Goal: Obtain resource: Download file/media

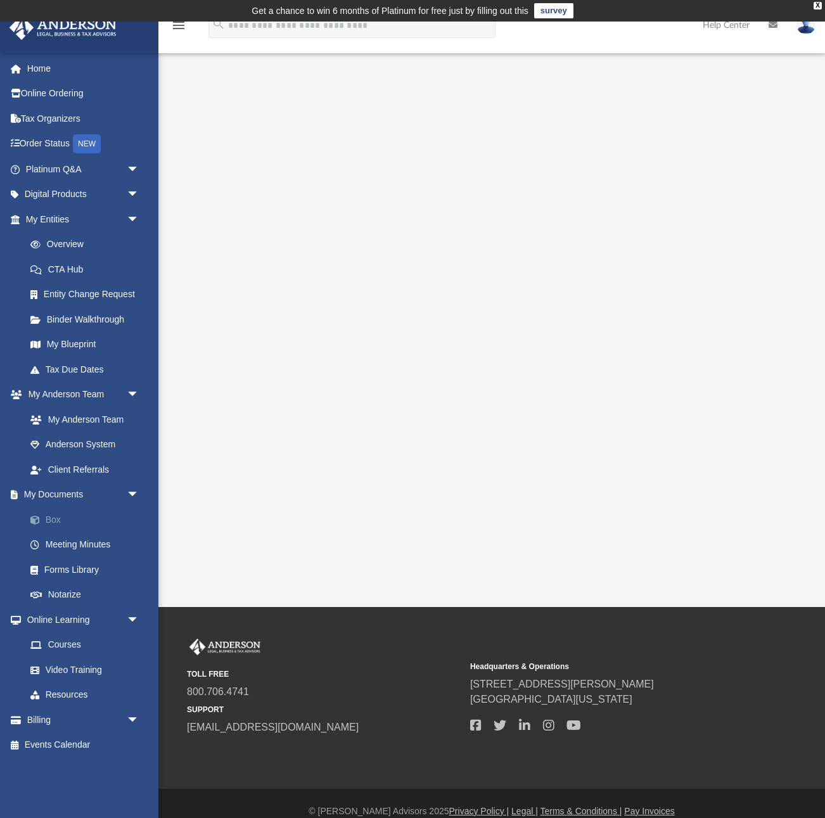
click at [45, 522] on link "Box" at bounding box center [88, 519] width 141 height 25
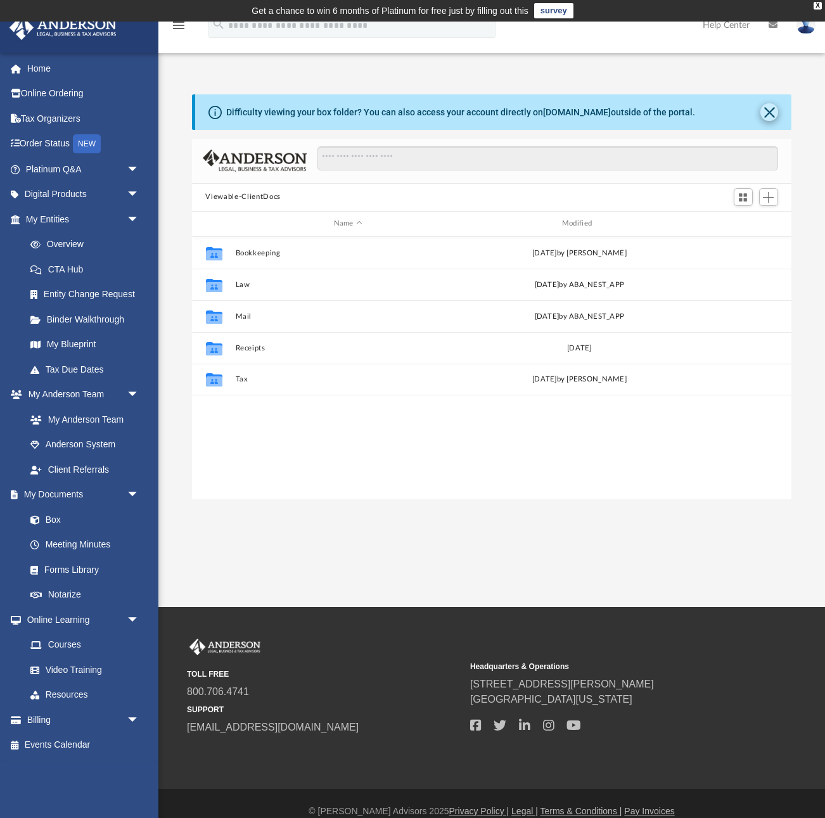
scroll to position [288, 600]
click at [766, 109] on button "Close" at bounding box center [769, 112] width 18 height 18
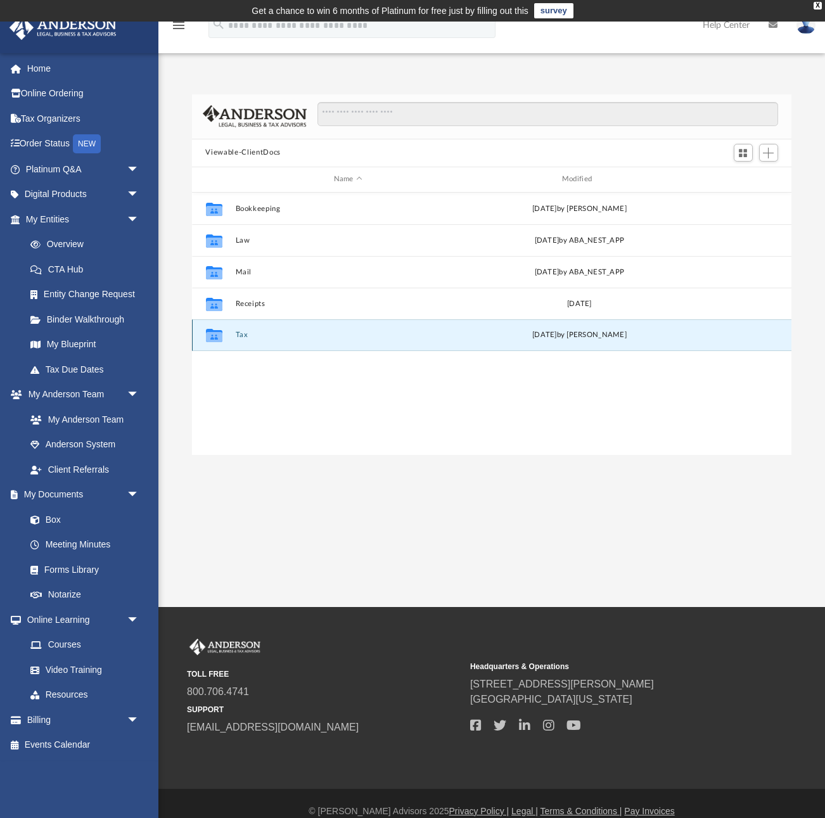
click at [245, 333] on button "Tax" at bounding box center [347, 335] width 225 height 8
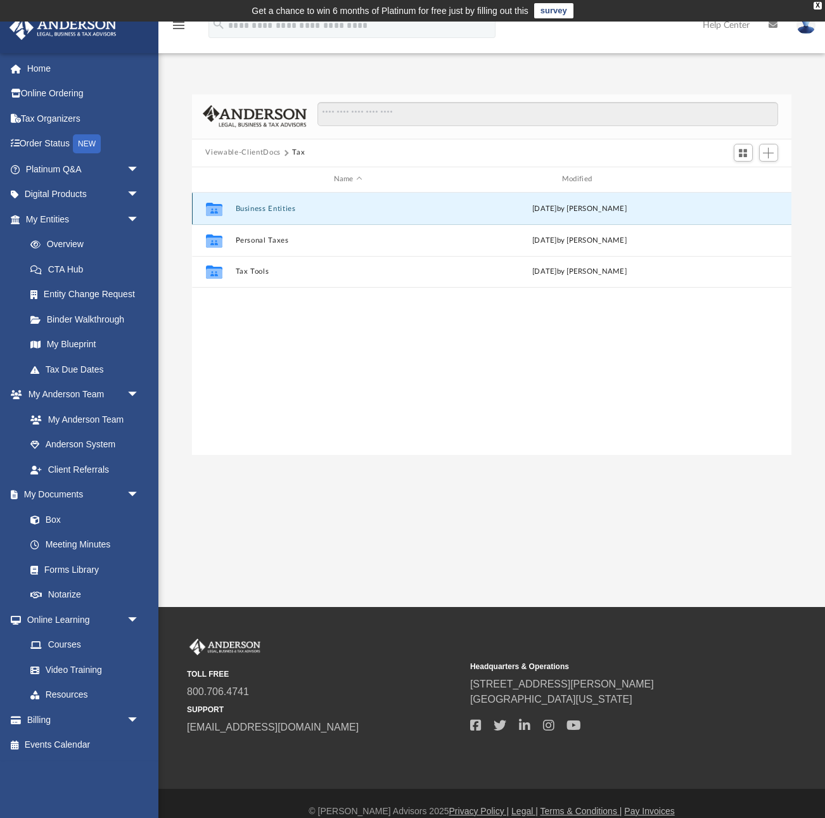
click at [265, 206] on button "Business Entities" at bounding box center [347, 209] width 225 height 8
click at [261, 208] on button "1065 Western Business Holdings, LLC" at bounding box center [347, 208] width 225 height 8
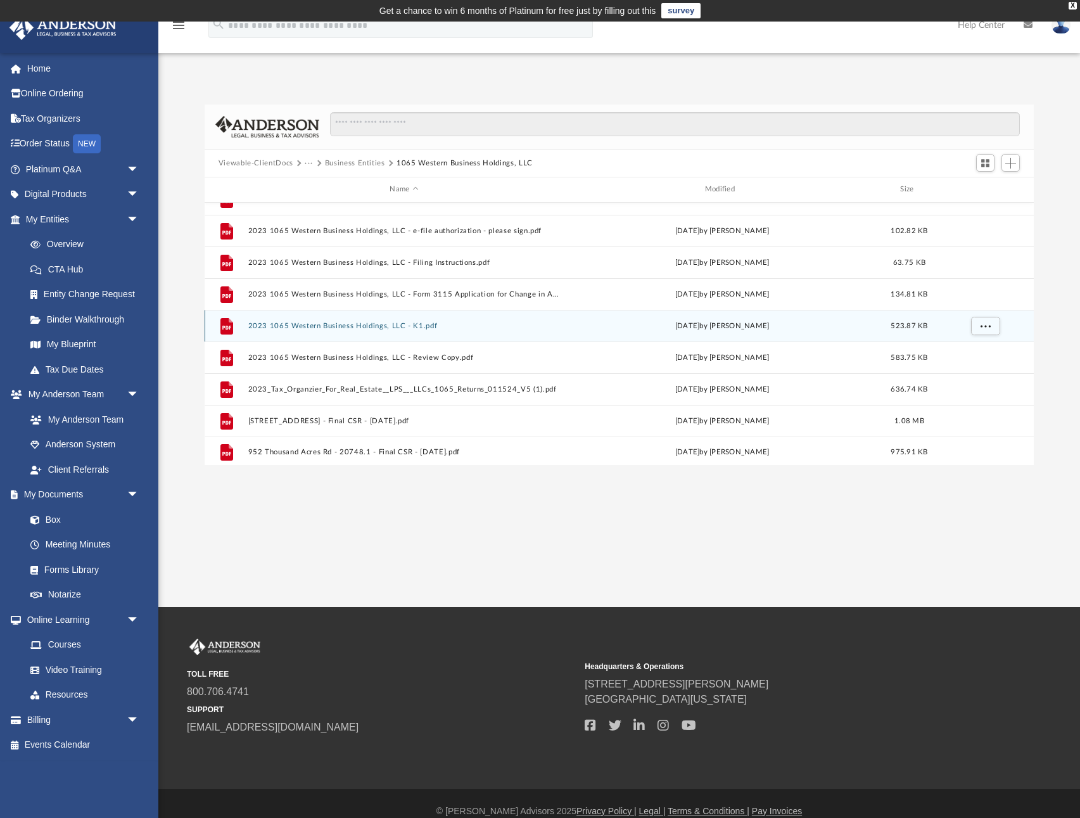
scroll to position [54, 0]
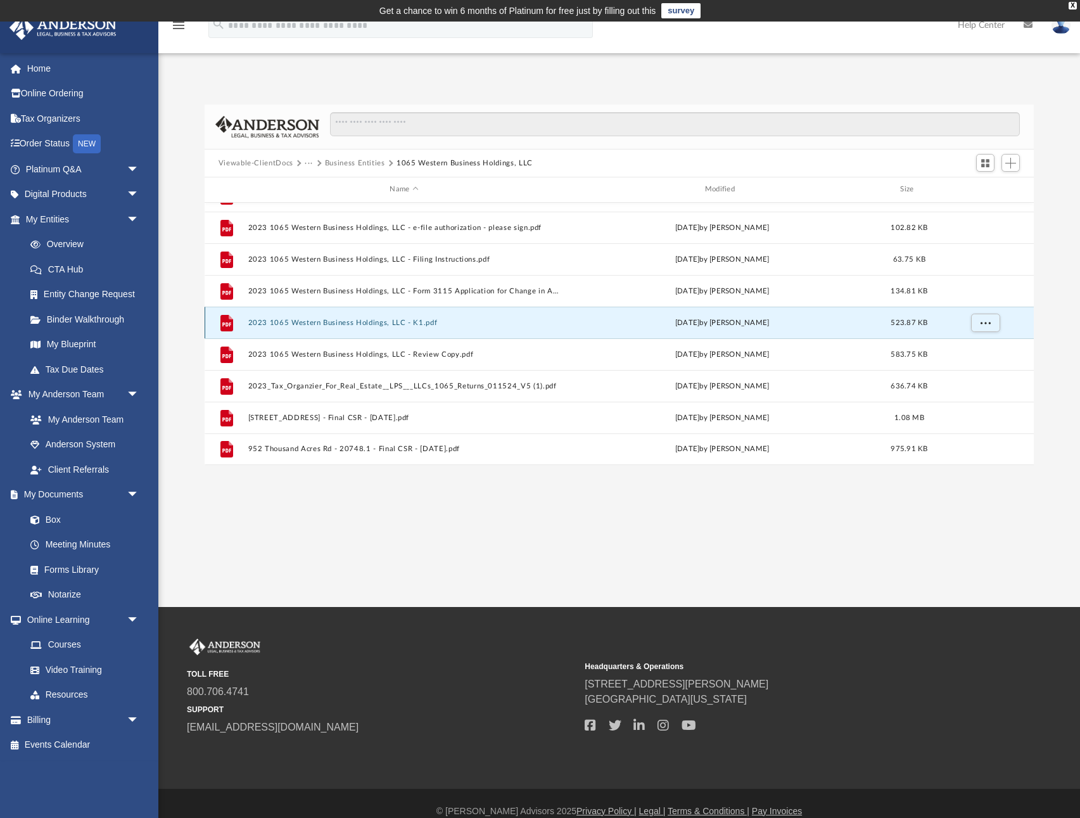
click at [393, 322] on button "2023 1065 Western Business Holdings, LLC - K1.pdf" at bounding box center [404, 323] width 312 height 8
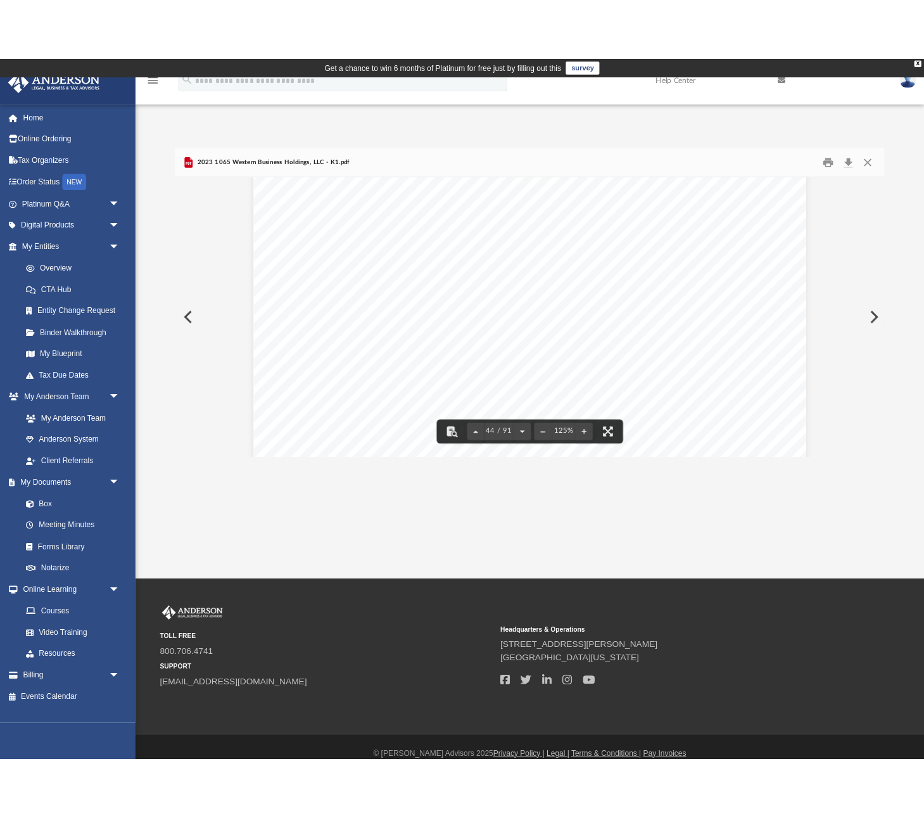
scroll to position [37157, 0]
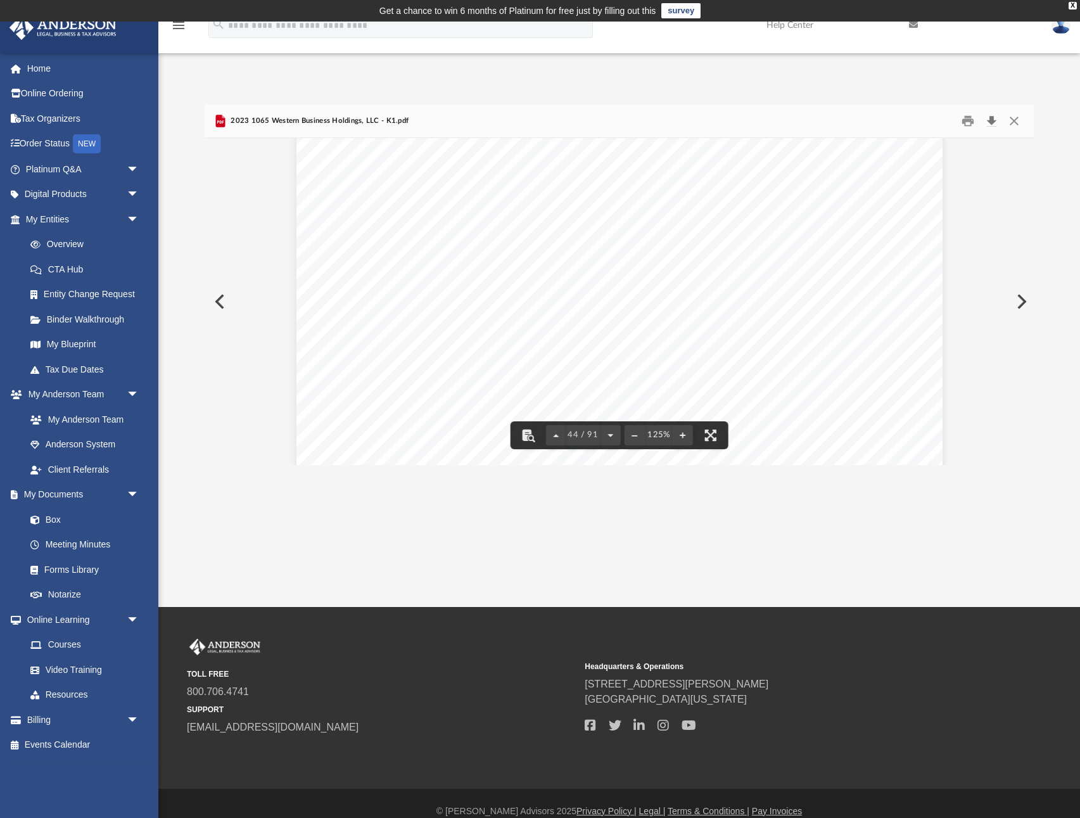
click at [824, 122] on button "Download" at bounding box center [991, 121] width 23 height 20
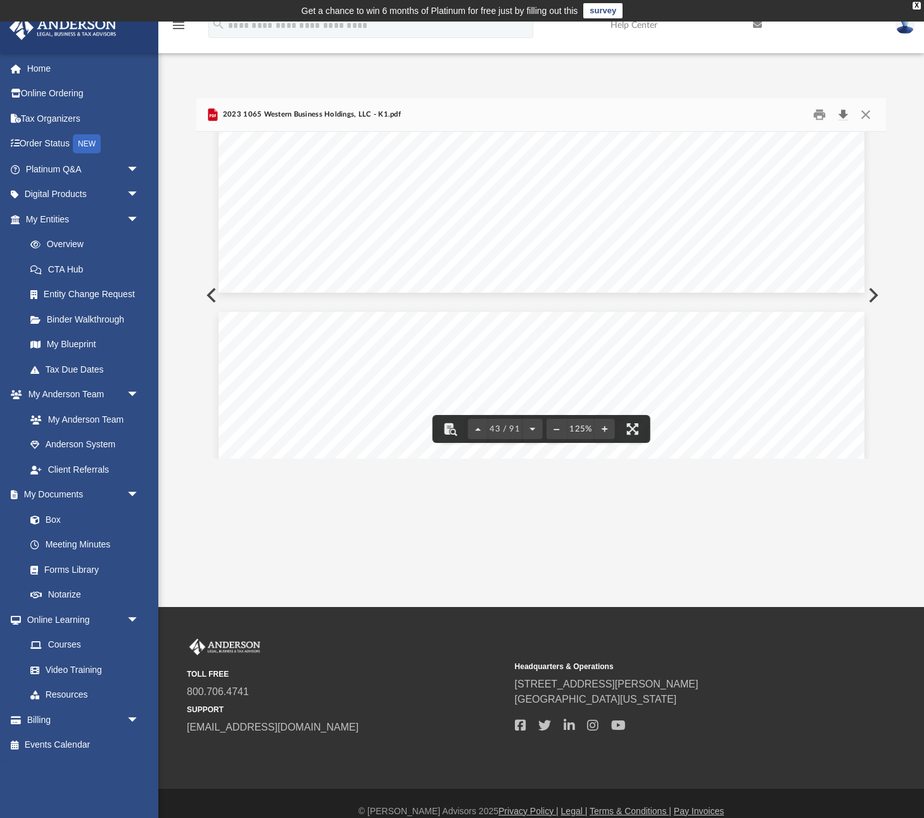
scroll to position [36595, 0]
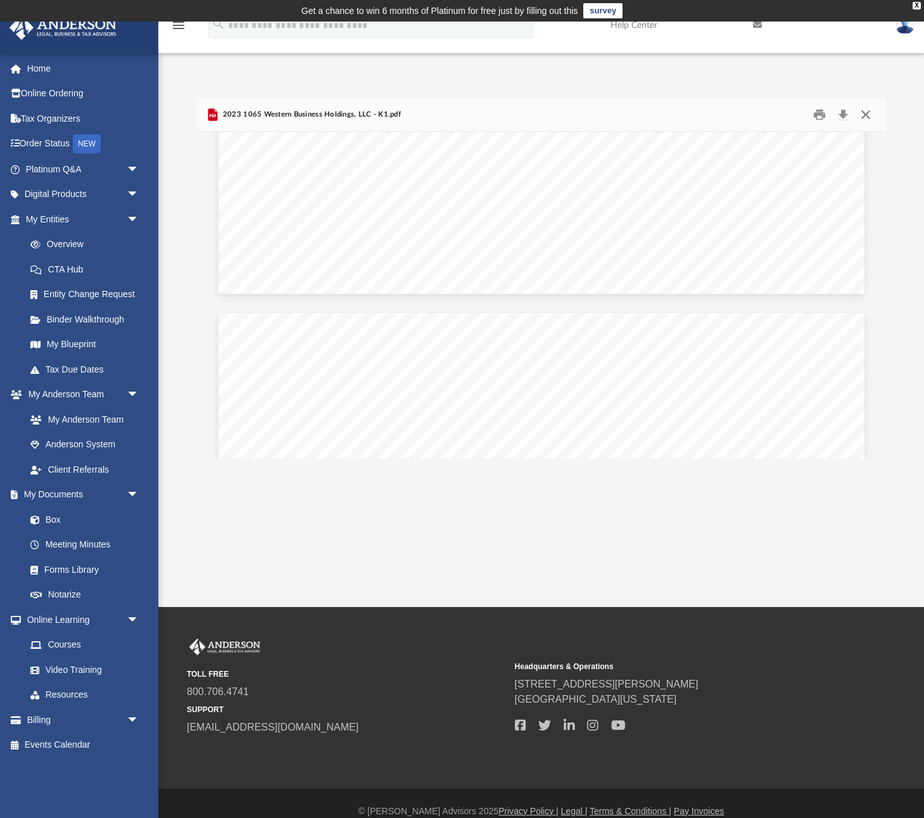
click at [824, 116] on button "Close" at bounding box center [865, 115] width 23 height 20
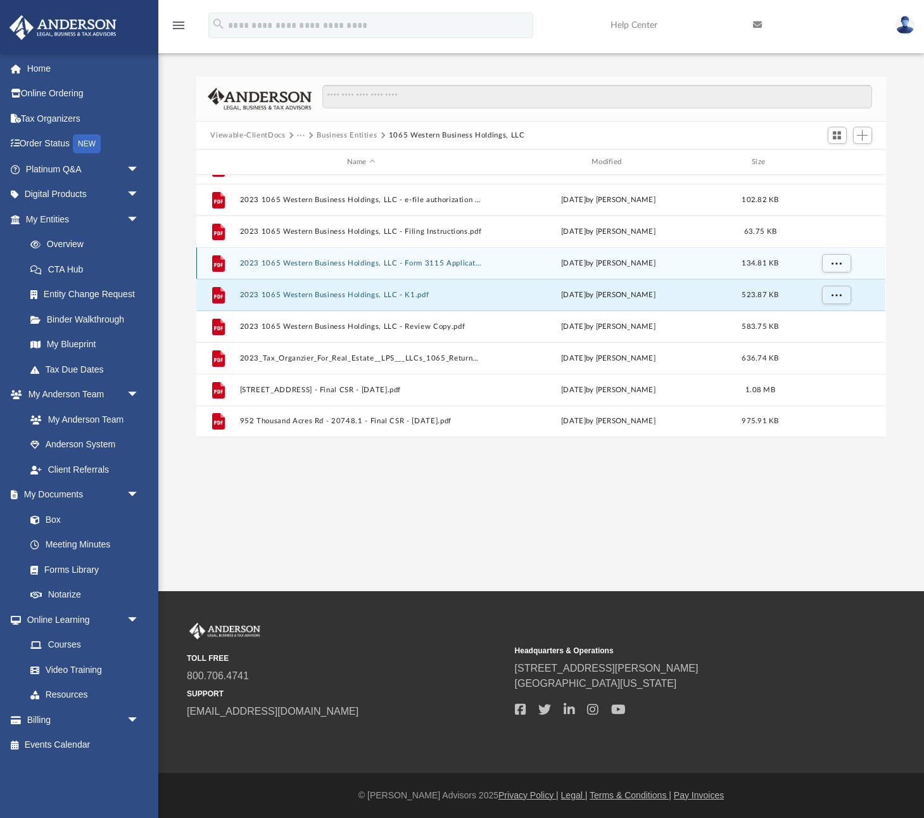
scroll to position [0, 0]
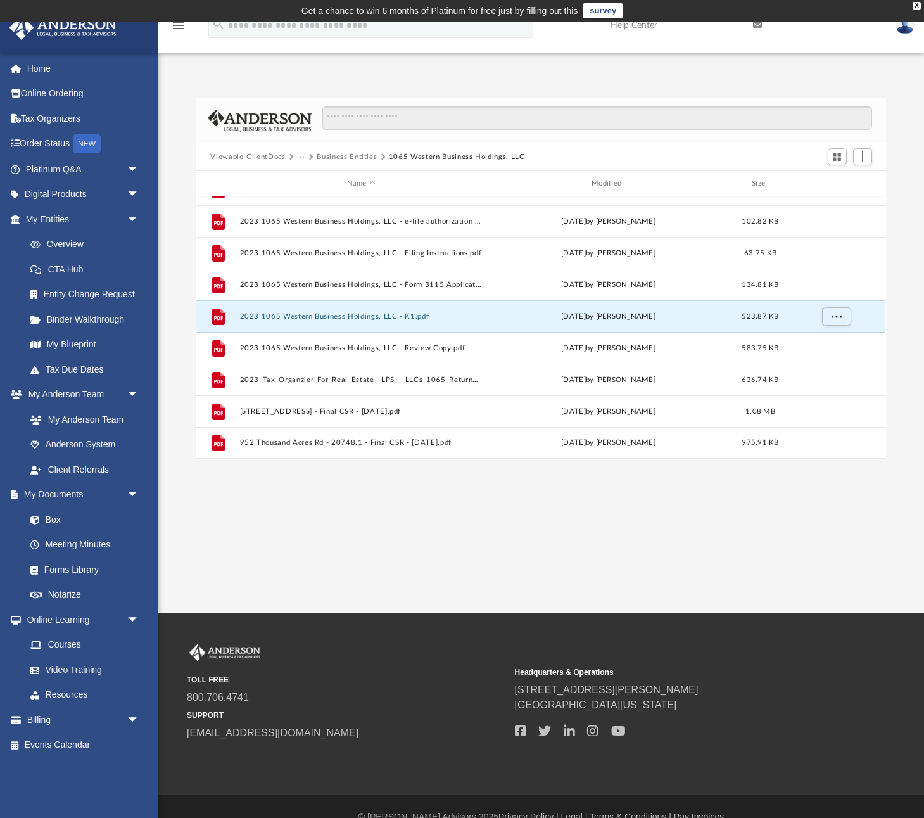
click at [352, 160] on button "Business Entities" at bounding box center [347, 156] width 60 height 11
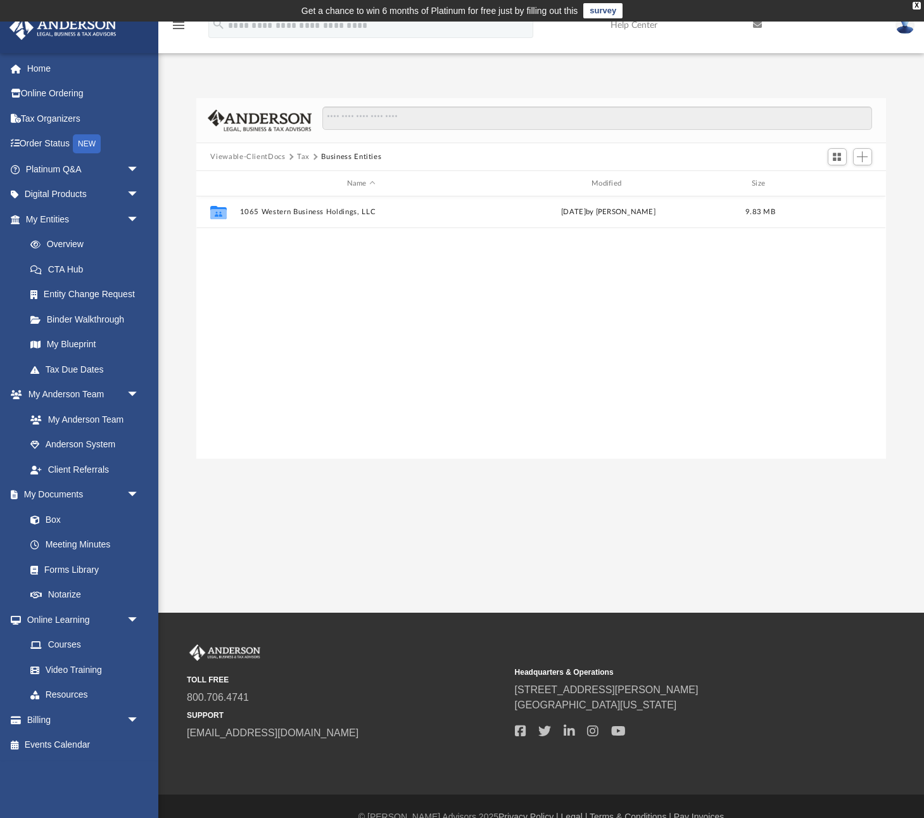
click at [302, 160] on button "Tax" at bounding box center [303, 156] width 13 height 11
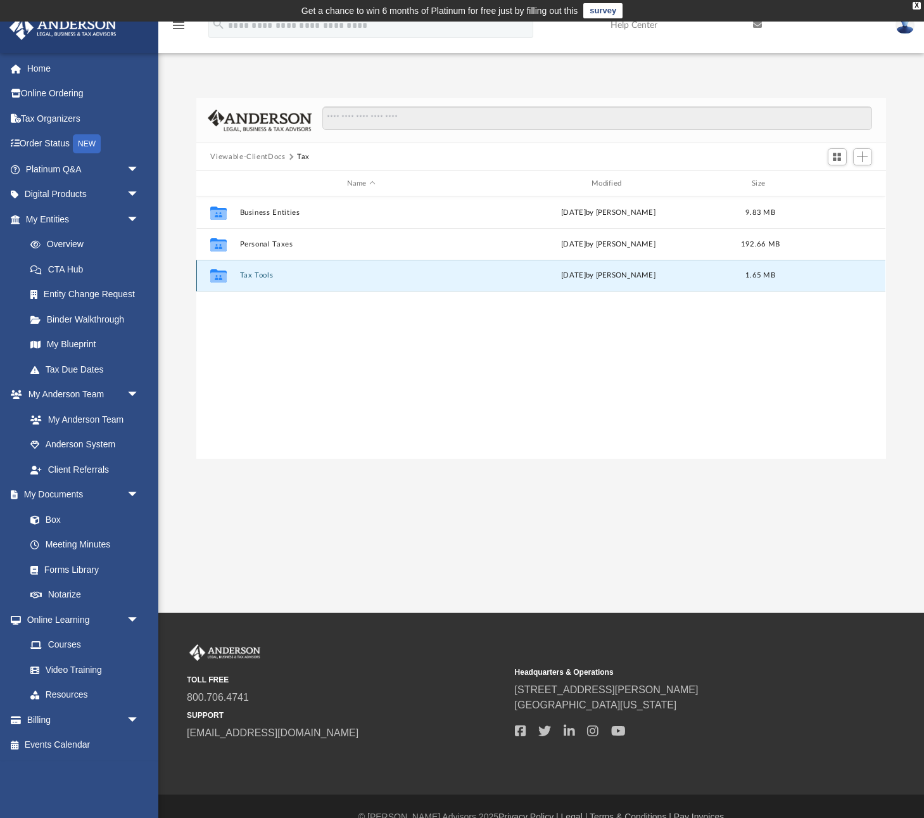
click at [261, 277] on button "Tax Tools" at bounding box center [361, 275] width 242 height 8
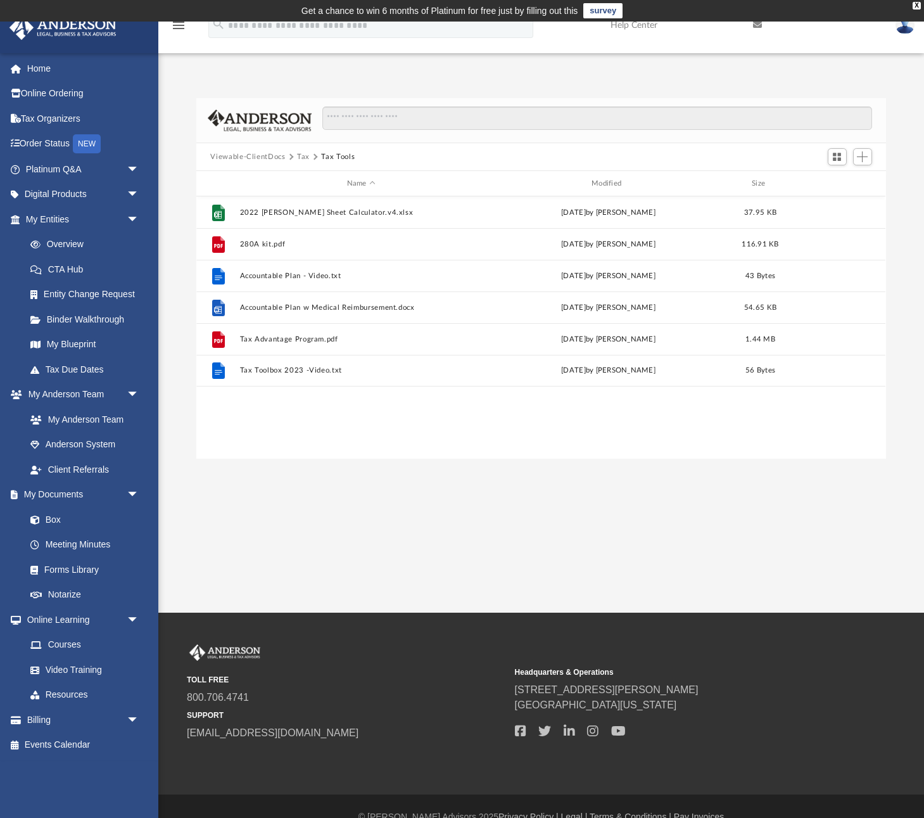
click at [299, 160] on button "Tax" at bounding box center [303, 156] width 13 height 11
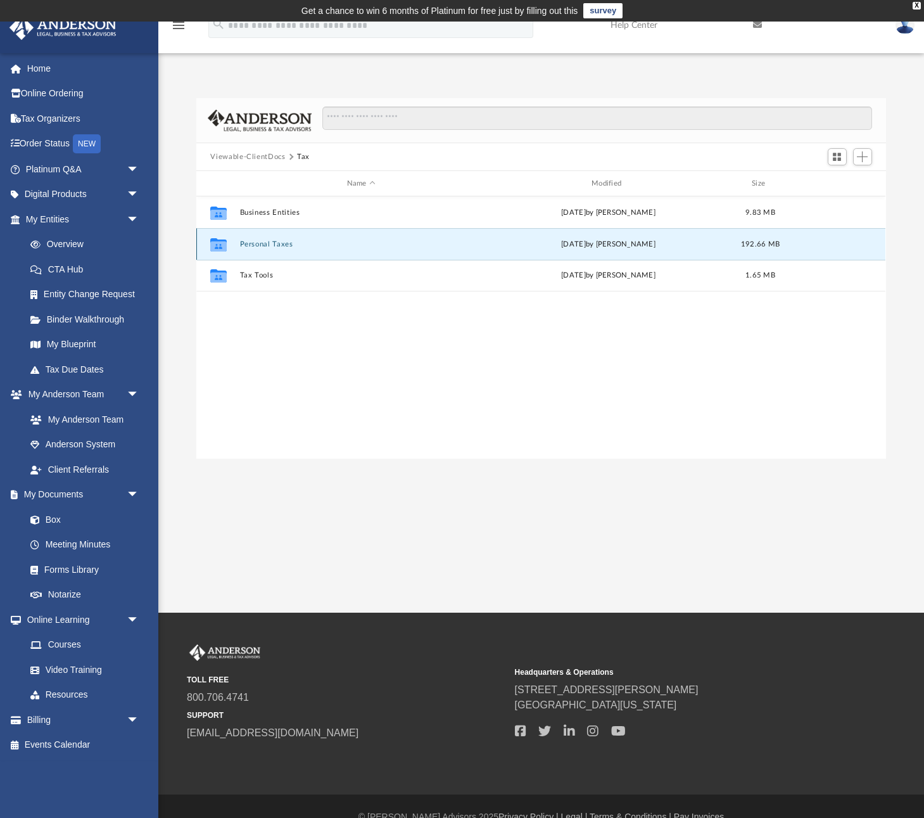
click at [269, 244] on button "Personal Taxes" at bounding box center [361, 244] width 242 height 8
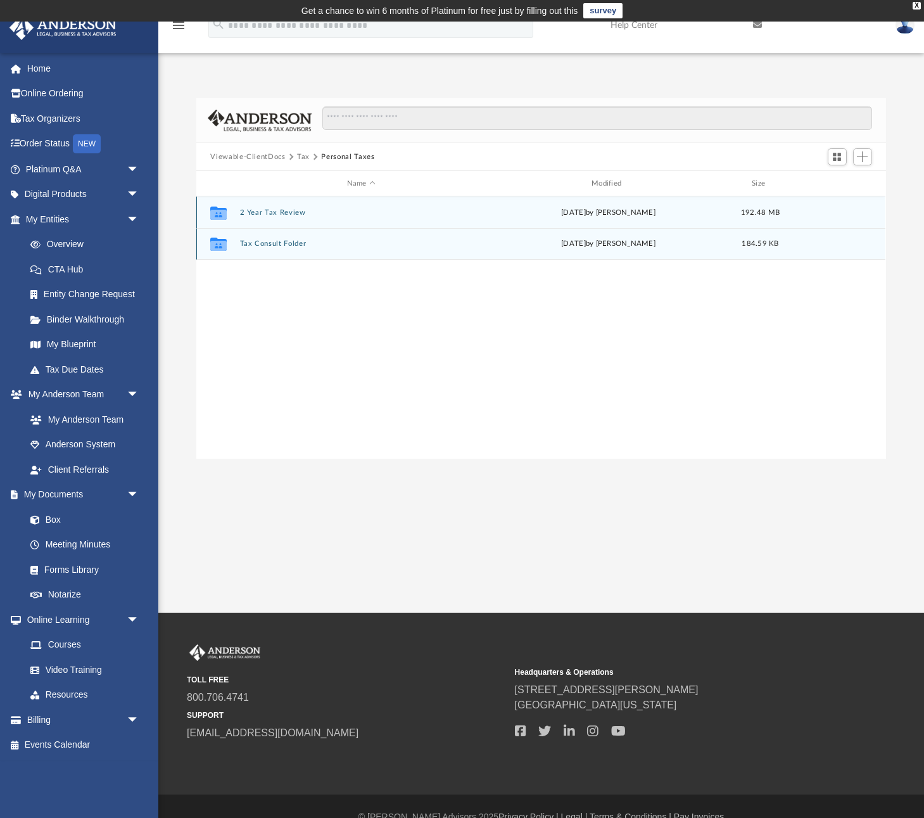
click at [269, 246] on button "Tax Consult Folder" at bounding box center [361, 243] width 242 height 8
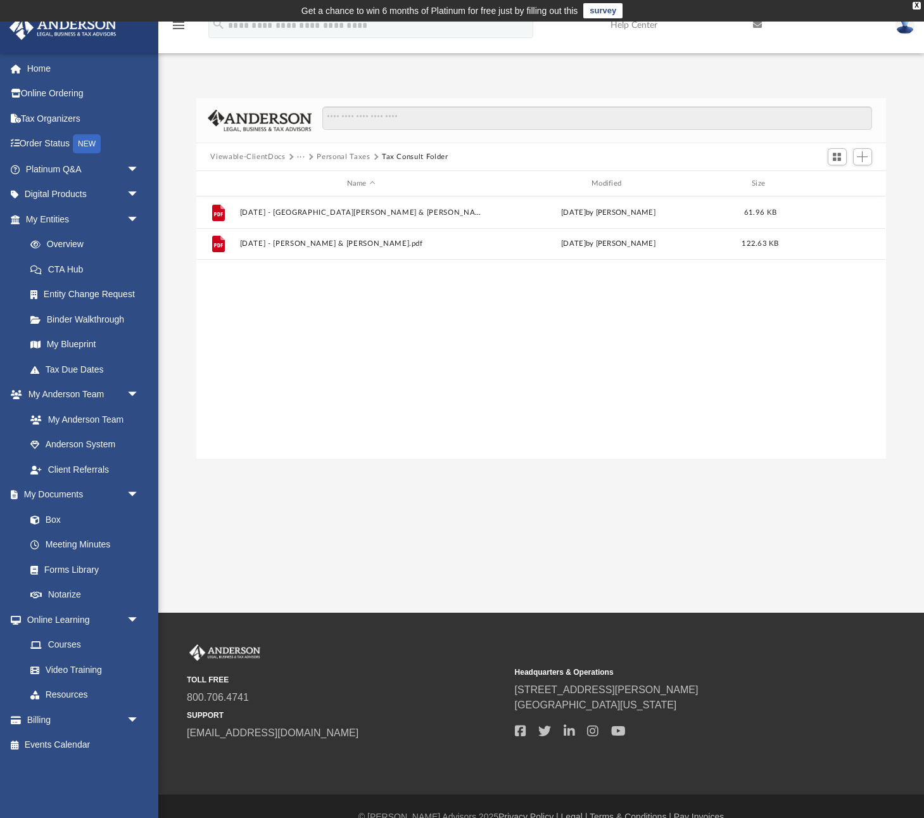
click at [351, 153] on button "Personal Taxes" at bounding box center [343, 156] width 53 height 11
click at [306, 156] on button "Tax" at bounding box center [303, 156] width 13 height 11
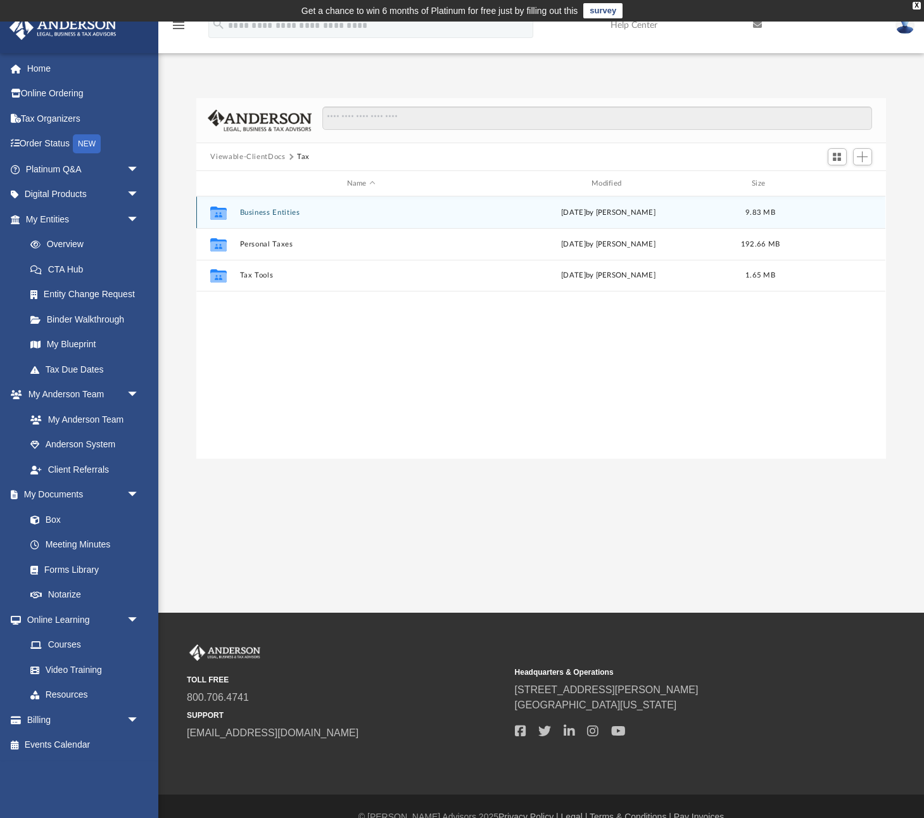
click at [272, 211] on button "Business Entities" at bounding box center [361, 212] width 242 height 8
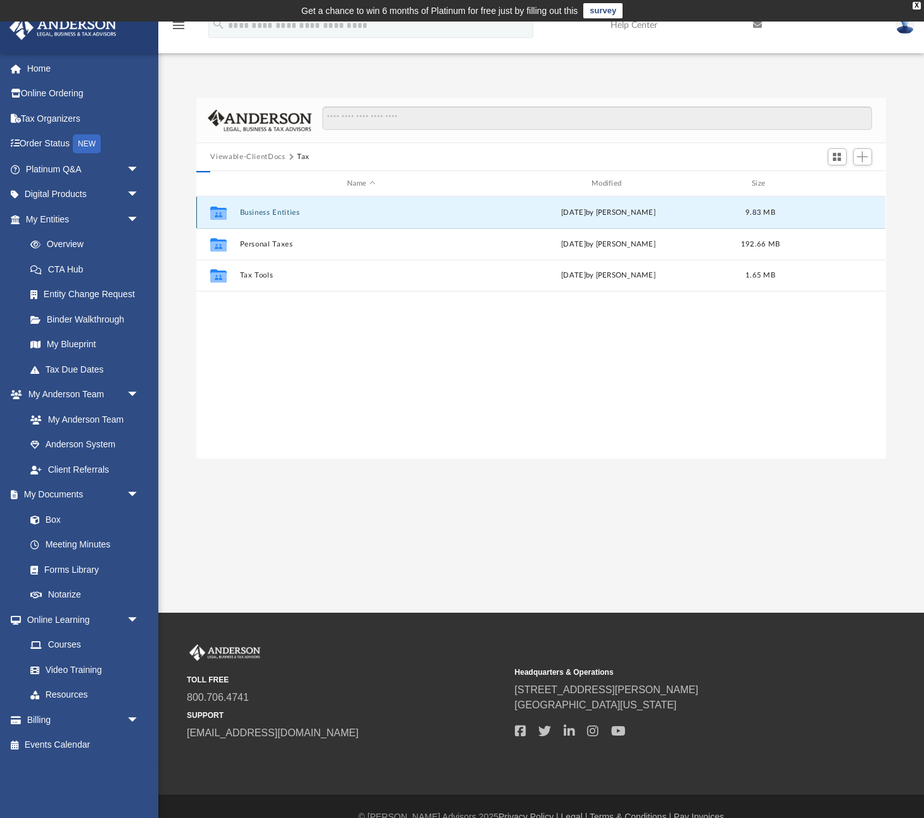
click at [272, 211] on button "Business Entities" at bounding box center [361, 212] width 242 height 8
click at [284, 208] on button "1065 Western Business Holdings, LLC" at bounding box center [361, 212] width 242 height 8
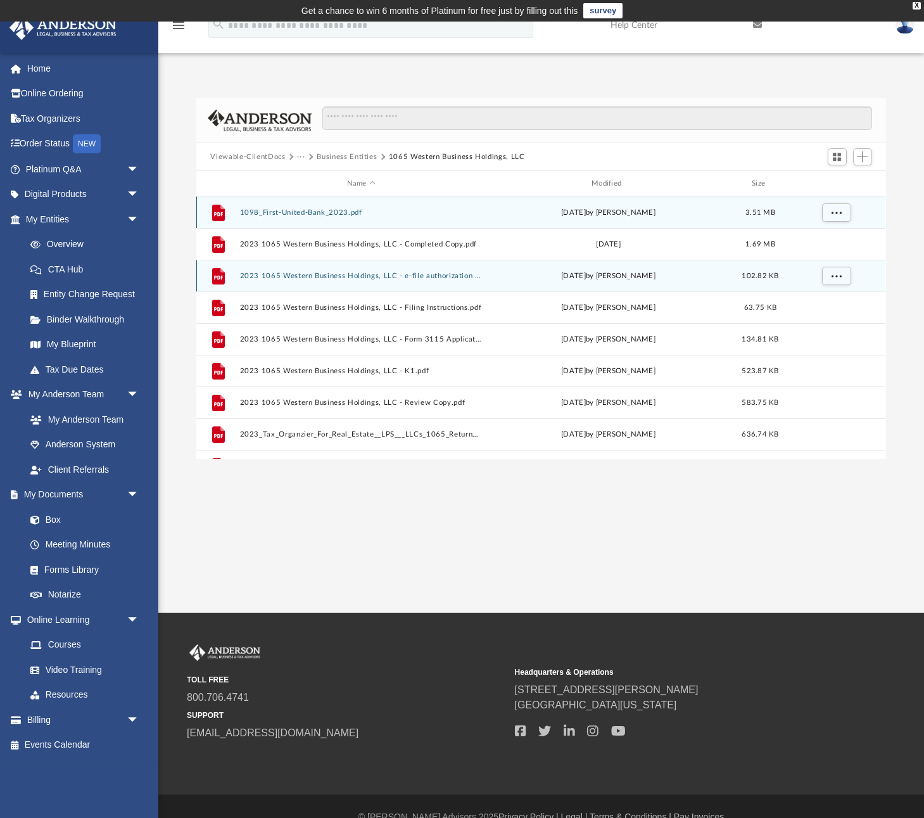
scroll to position [54, 0]
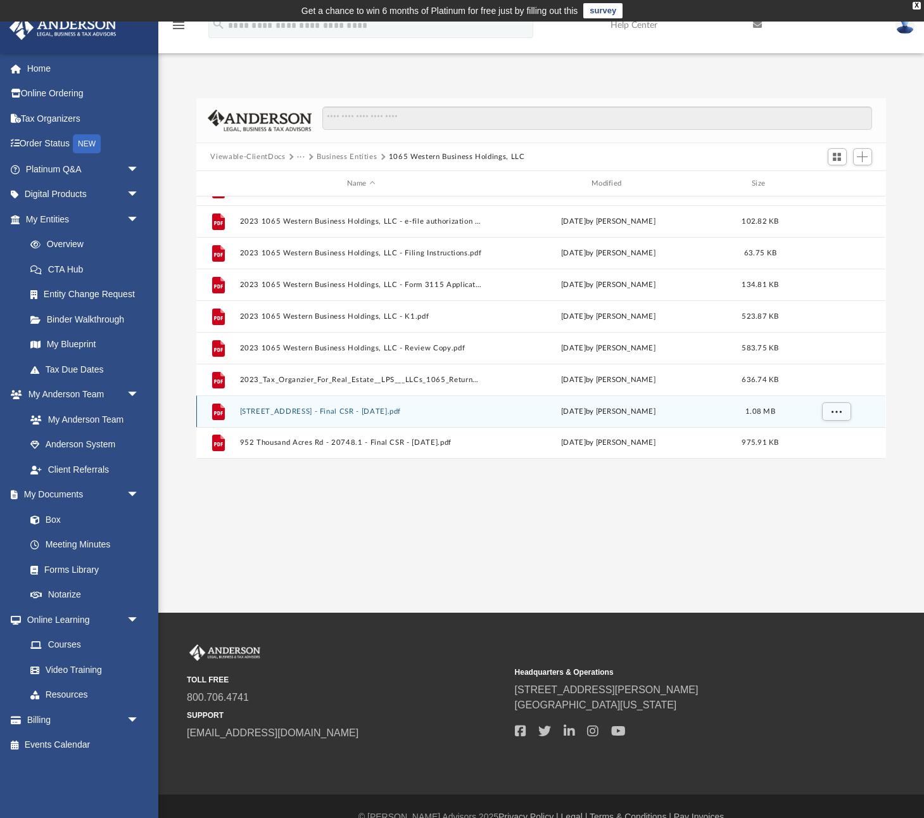
click at [438, 403] on div "File [STREET_ADDRESS] - Final CSR - [DATE].pdf [DATE] by [PERSON_NAME] 1.08 MB" at bounding box center [540, 411] width 689 height 32
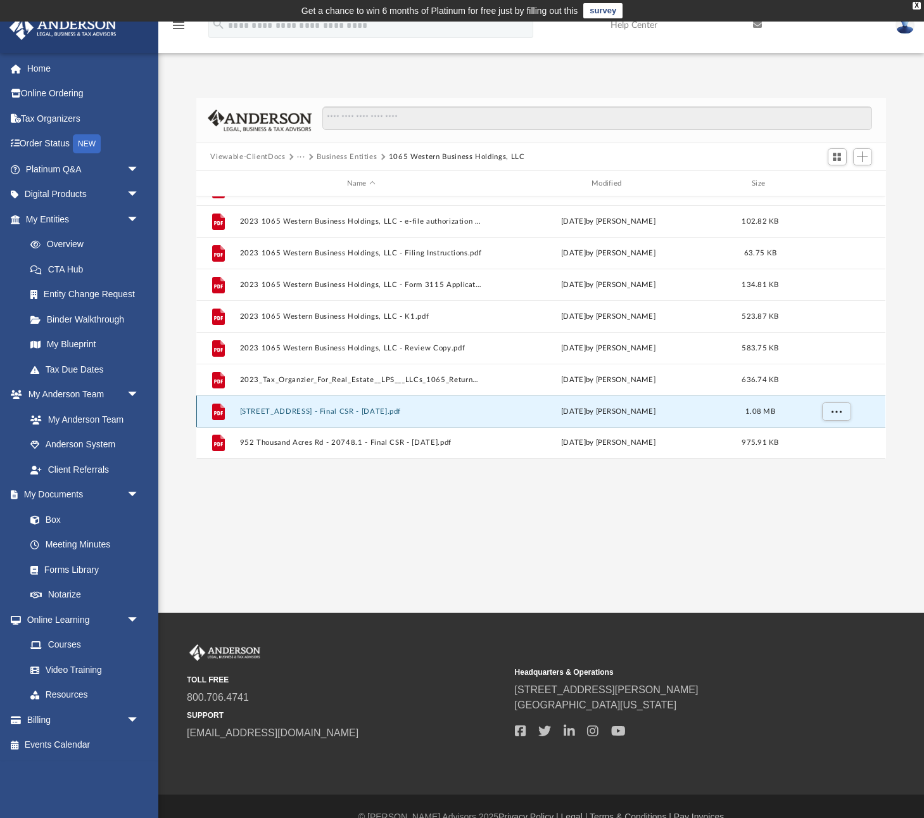
click at [436, 410] on button "[STREET_ADDRESS] - Final CSR - [DATE].pdf" at bounding box center [361, 411] width 242 height 8
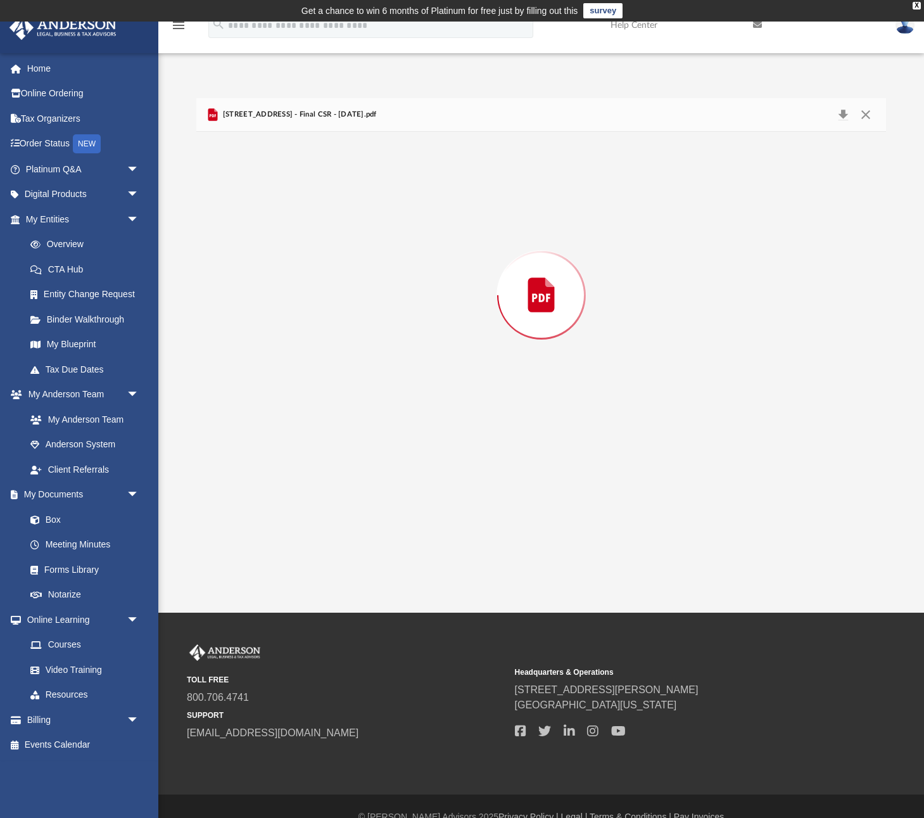
click at [436, 410] on div "Preview" at bounding box center [540, 295] width 689 height 327
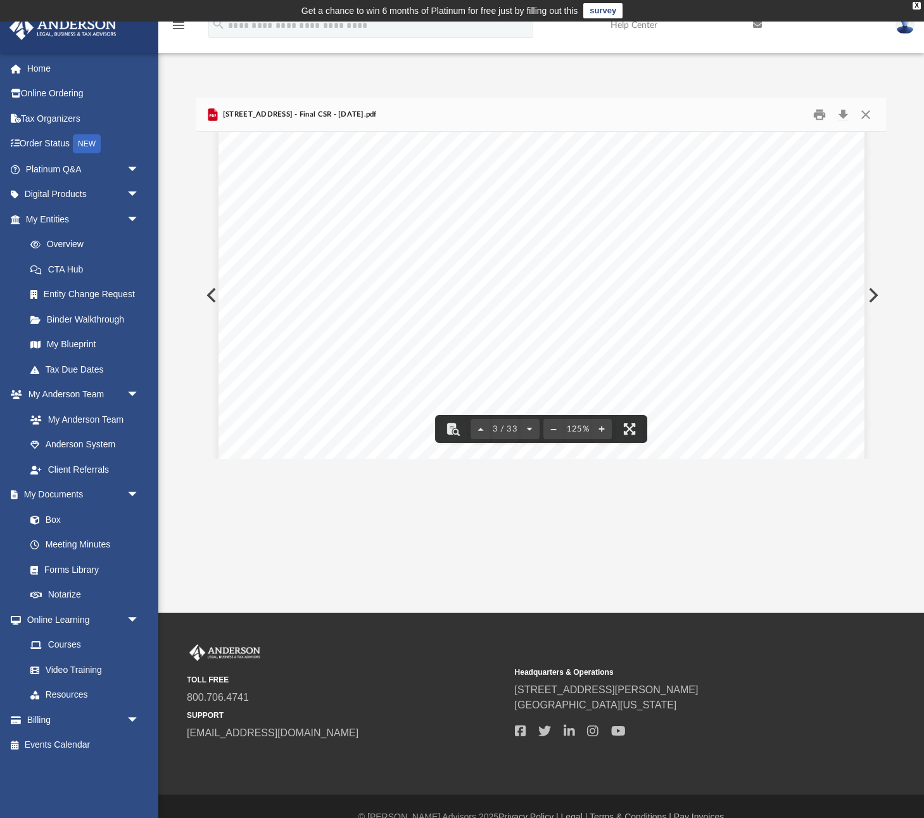
scroll to position [2054, 0]
click at [824, 116] on button "Close" at bounding box center [865, 115] width 23 height 20
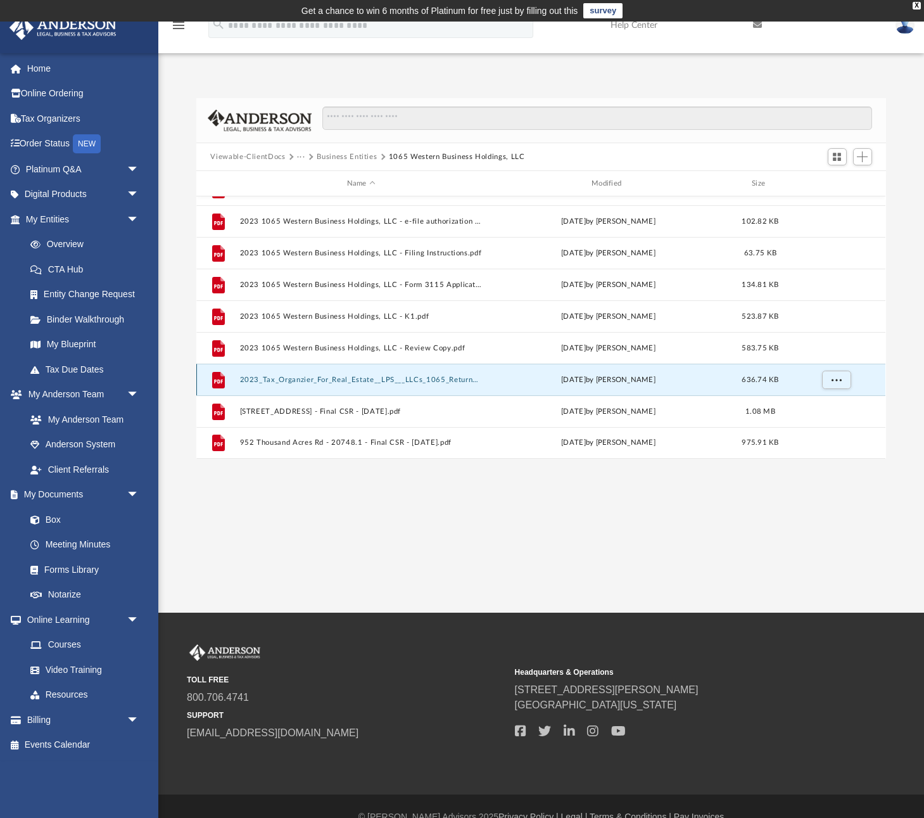
click at [438, 381] on button "2023_Tax_Organzier_For_Real_Estate__LPS___LLCs_1065_Returns_011524_V5 (1).pdf" at bounding box center [361, 380] width 242 height 8
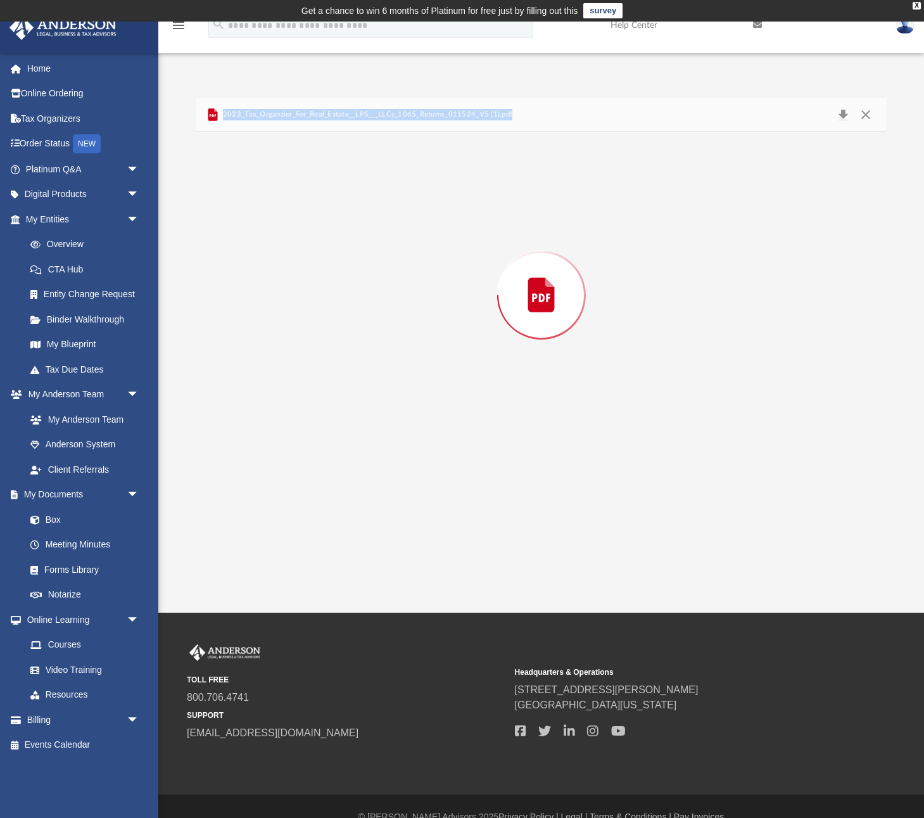
click at [438, 381] on div "Preview" at bounding box center [540, 295] width 689 height 327
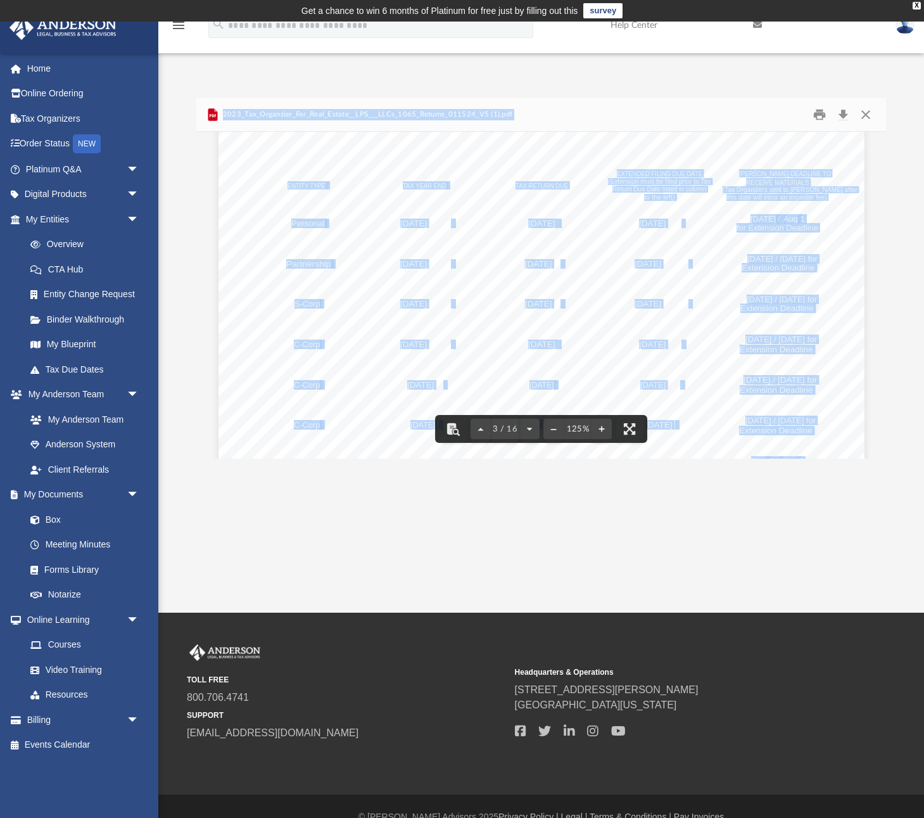
scroll to position [1971, 0]
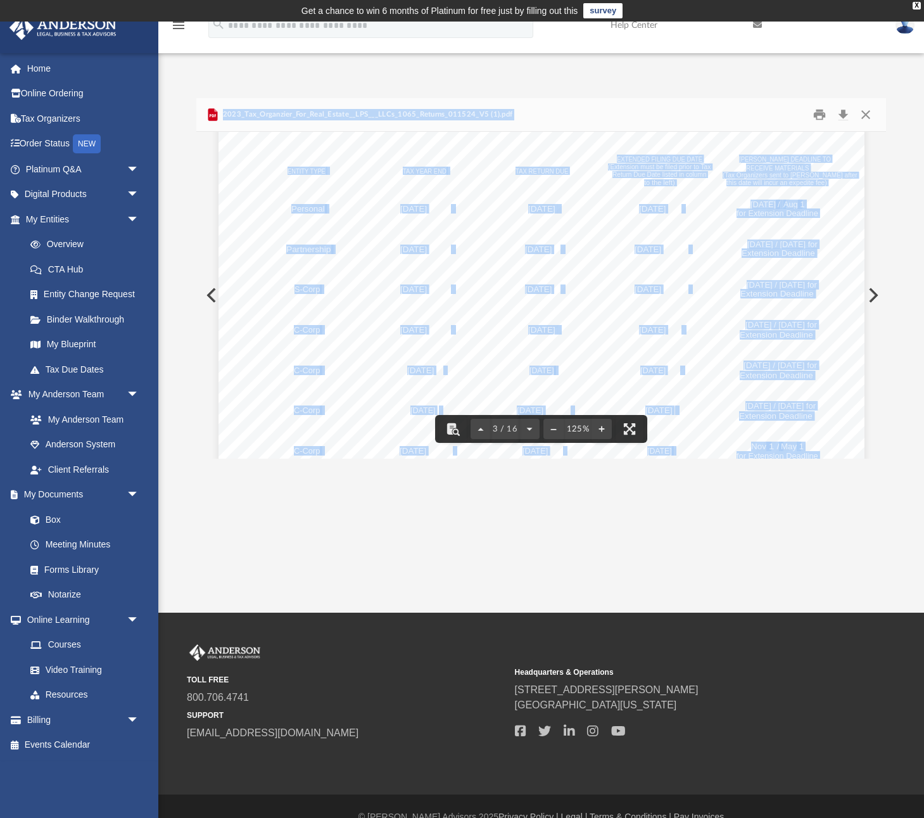
click at [548, 353] on div "A n d e r s o n A d v i s o r s . c o m | 8 0 0 . 7 0 6 . 4 7 4 1 | N e v a d a…" at bounding box center [542, 298] width 646 height 836
click at [555, 329] on span "[DATE]" at bounding box center [541, 330] width 27 height 8
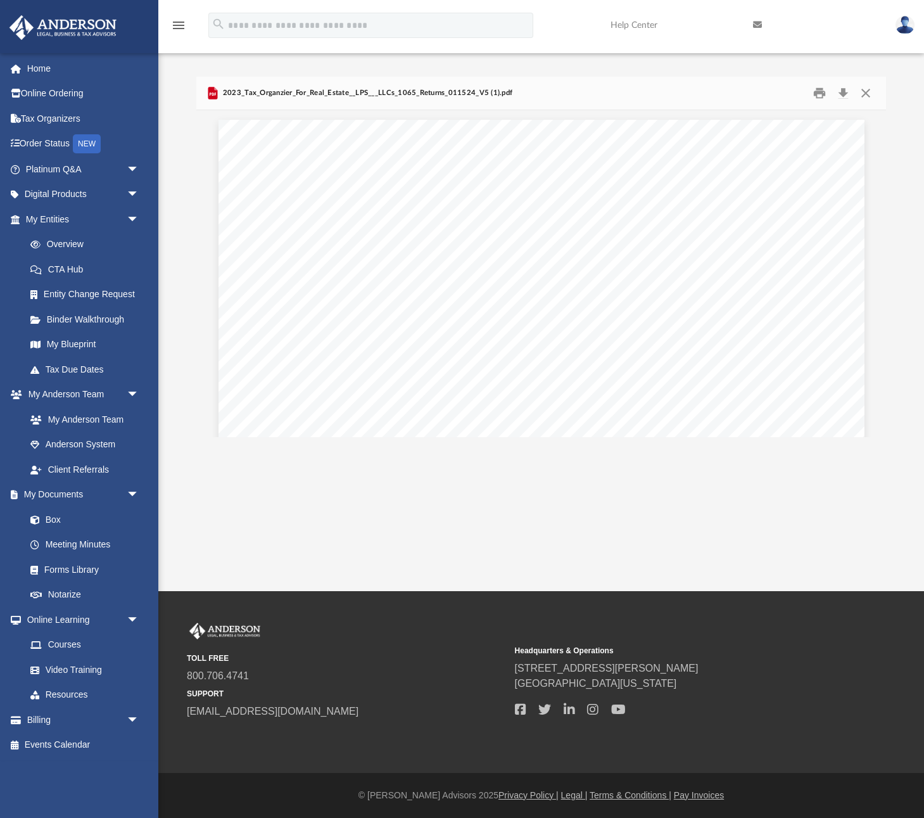
scroll to position [0, 0]
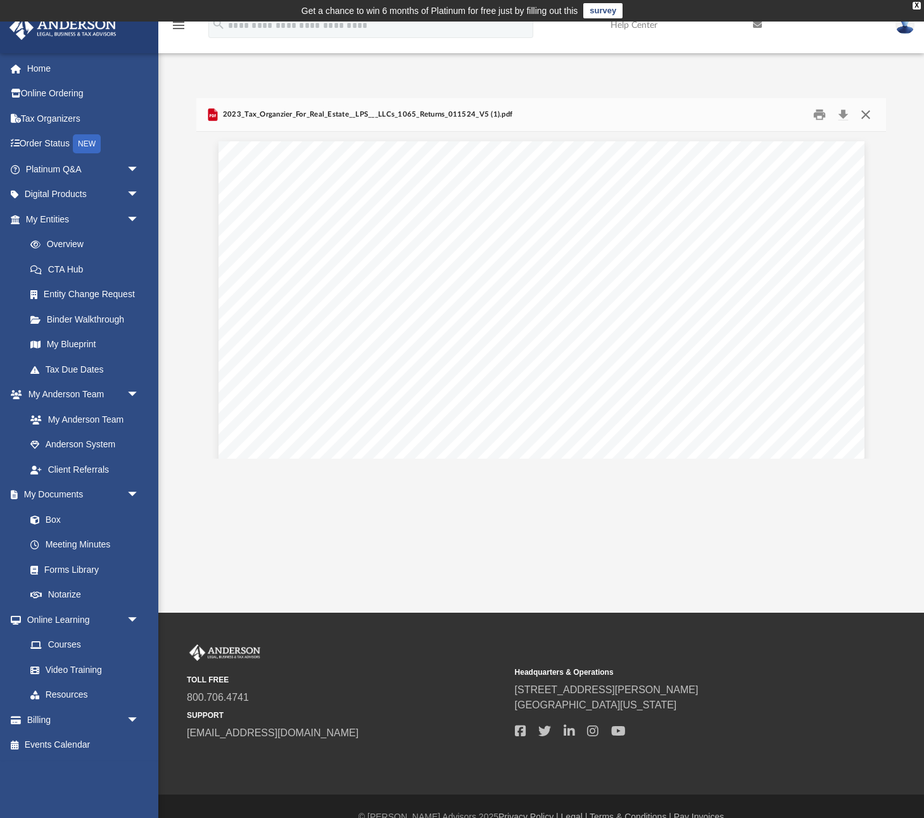
click at [824, 113] on button "Close" at bounding box center [865, 115] width 23 height 20
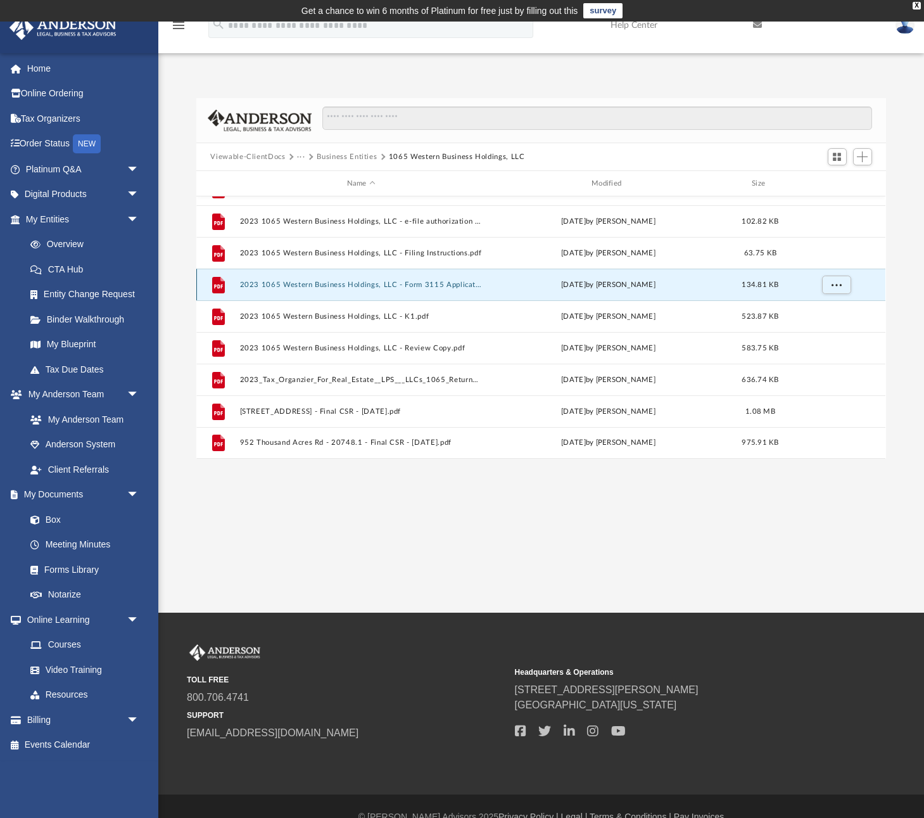
click at [428, 284] on button "2023 1065 Western Business Holdings, LLC - Form 3115 Application for Change in …" at bounding box center [361, 285] width 242 height 8
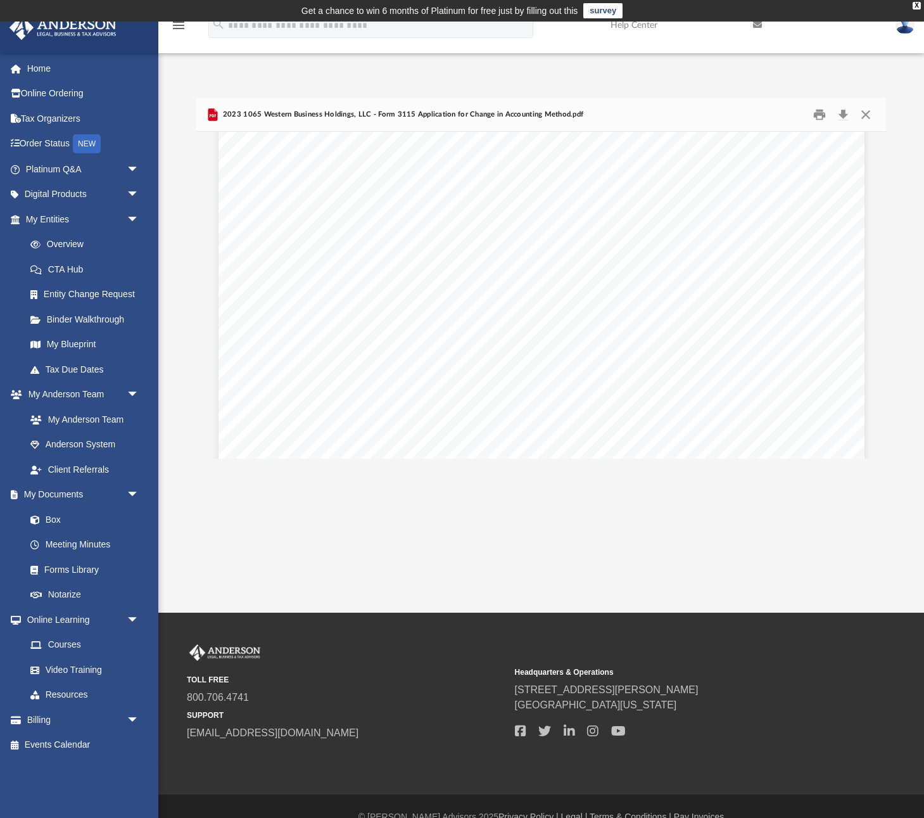
scroll to position [6513, 0]
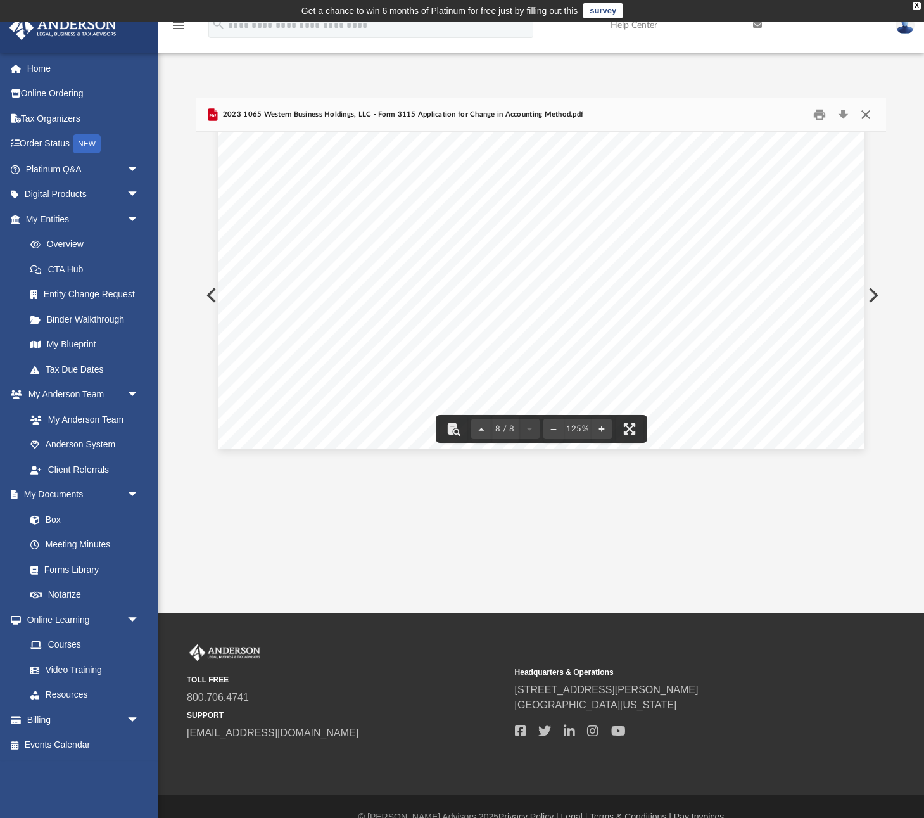
click at [824, 113] on button "Close" at bounding box center [865, 115] width 23 height 20
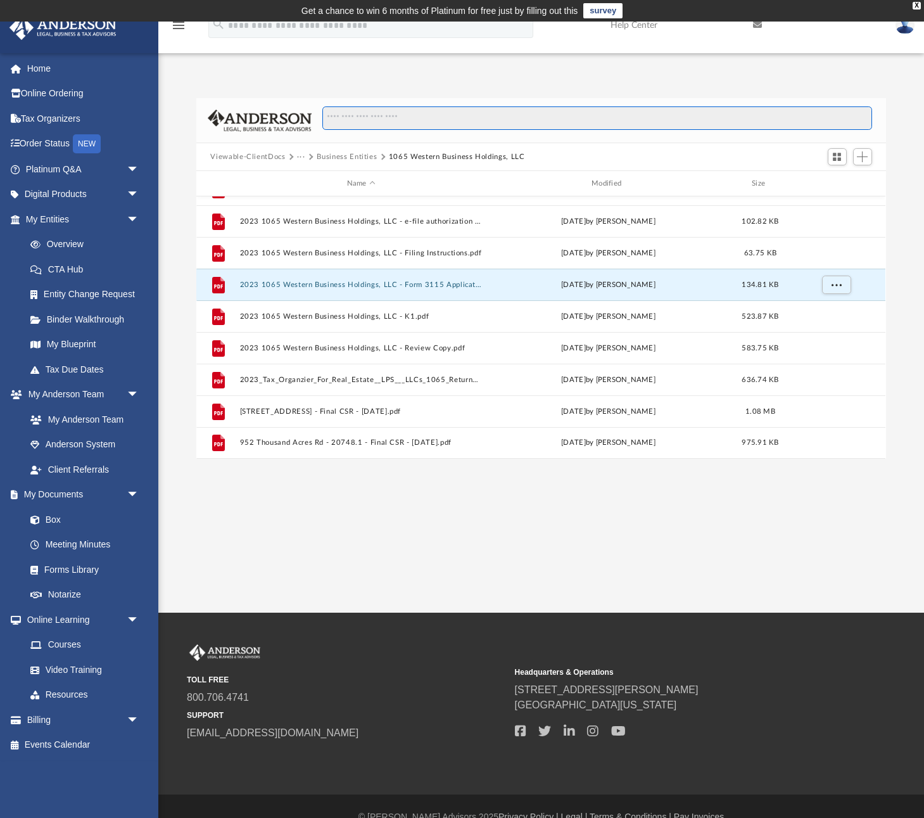
click at [489, 117] on input "Search files and folders" at bounding box center [596, 118] width 549 height 24
paste input "******"
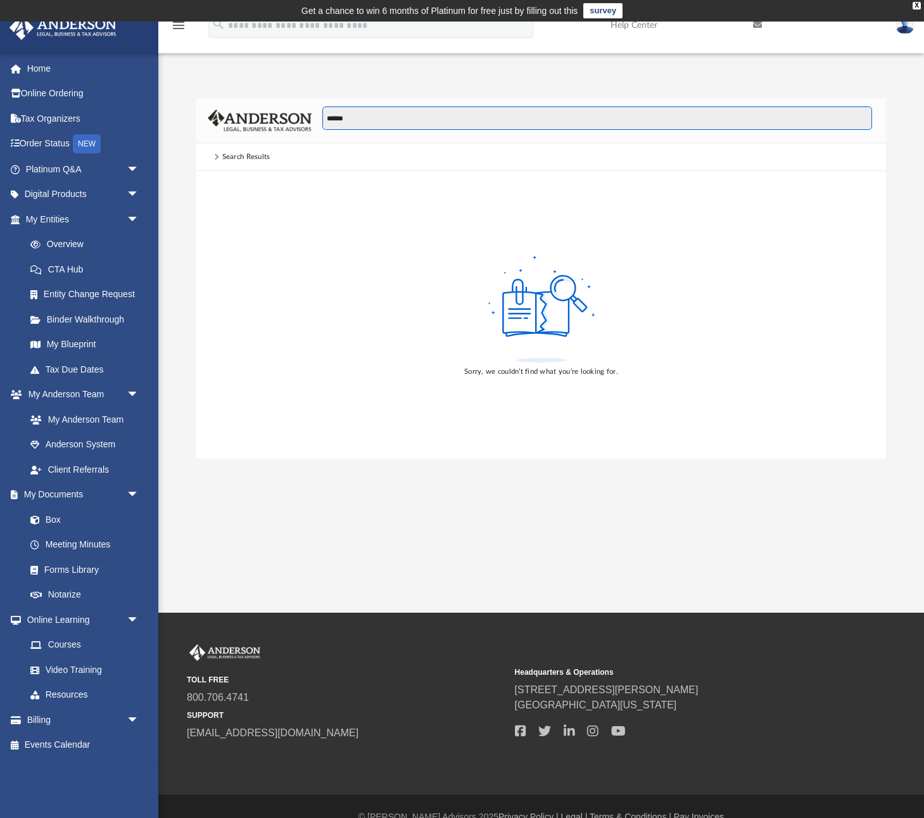
drag, startPoint x: 399, startPoint y: 120, endPoint x: 250, endPoint y: 119, distance: 149.5
click at [250, 119] on div "******" at bounding box center [540, 120] width 689 height 45
type input "***"
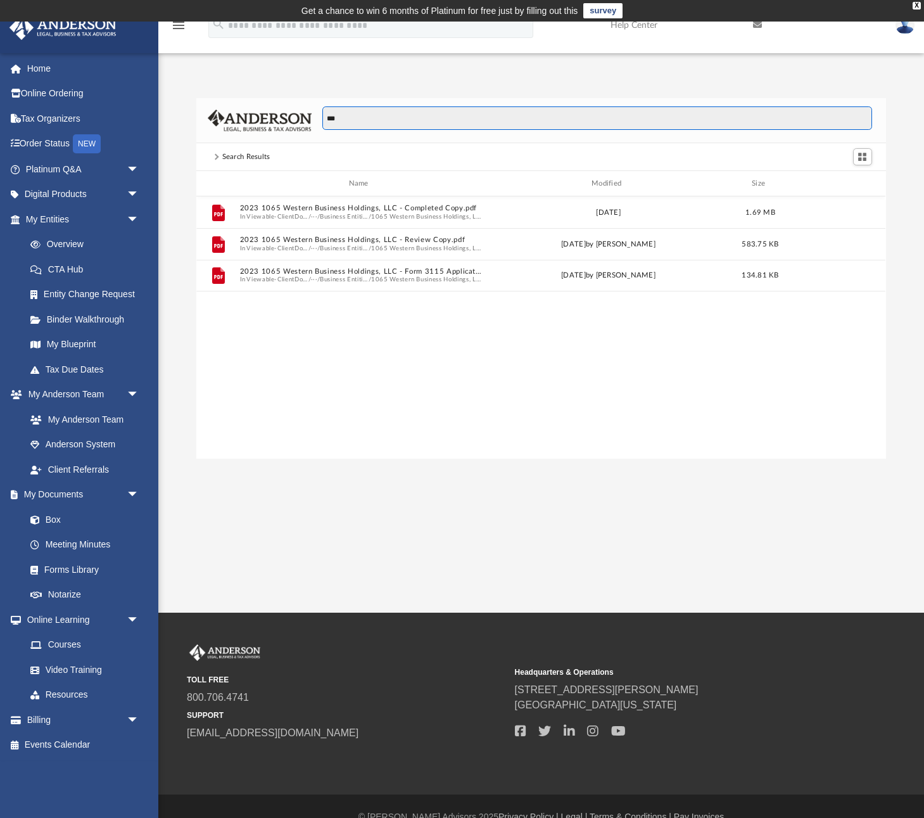
scroll to position [288, 689]
